Goal: Information Seeking & Learning: Learn about a topic

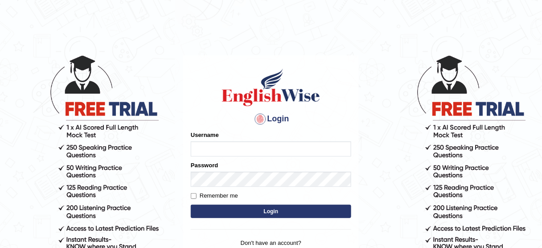
type input "susmitas_parramatta"
click at [245, 211] on button "Login" at bounding box center [271, 211] width 160 height 13
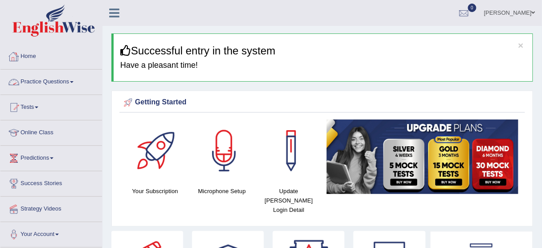
click at [53, 83] on link "Practice Questions" at bounding box center [51, 81] width 102 height 22
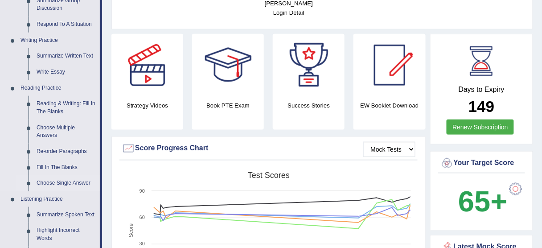
scroll to position [214, 0]
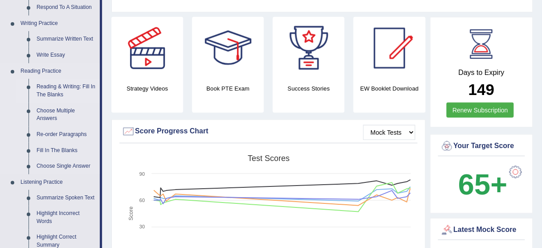
click at [54, 81] on link "Reading & Writing: Fill In The Blanks" at bounding box center [66, 91] width 67 height 24
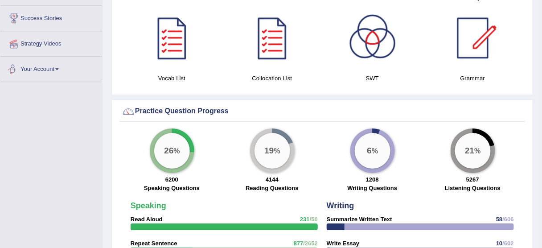
scroll to position [594, 0]
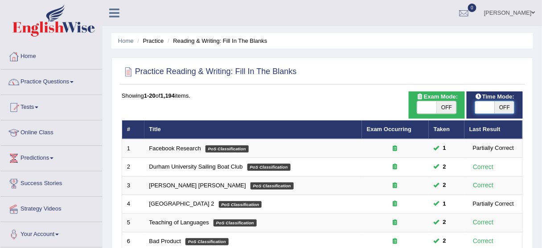
click at [478, 111] on span at bounding box center [485, 107] width 20 height 12
checkbox input "true"
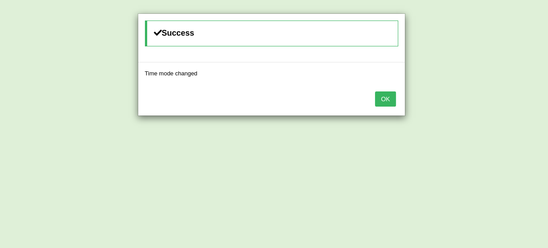
click at [381, 101] on button "OK" at bounding box center [385, 98] width 21 height 15
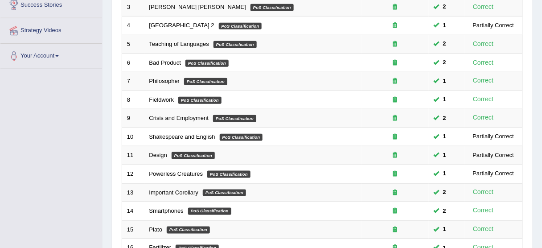
scroll to position [338, 0]
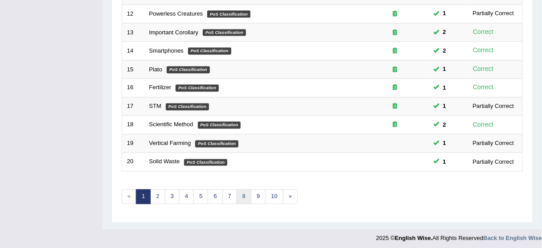
click at [239, 193] on link "8" at bounding box center [244, 196] width 15 height 15
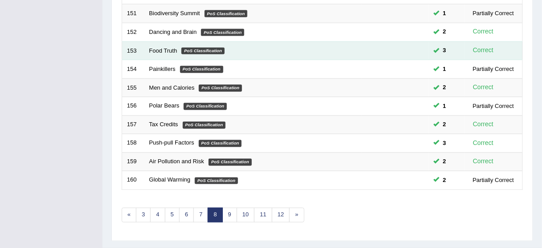
scroll to position [321, 0]
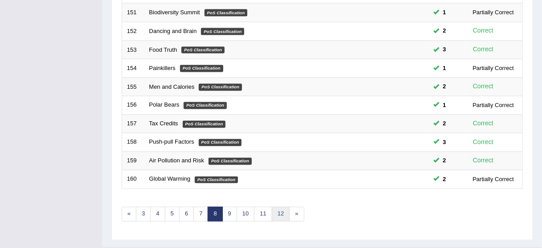
click at [275, 210] on link "12" at bounding box center [281, 214] width 18 height 15
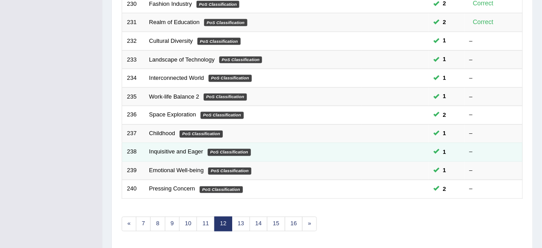
scroll to position [338, 0]
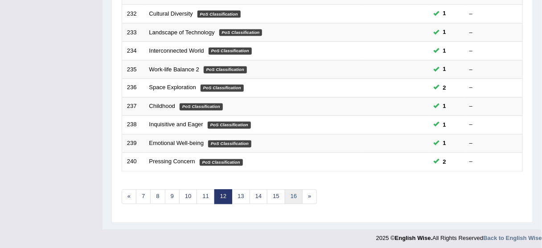
click at [285, 195] on link "16" at bounding box center [294, 196] width 18 height 15
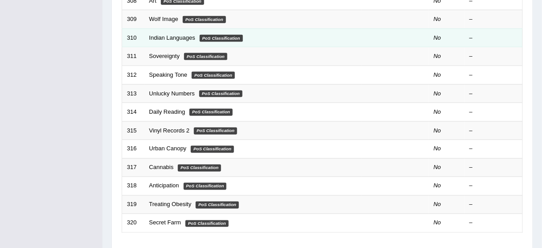
scroll to position [285, 0]
